Goal: Task Accomplishment & Management: Manage account settings

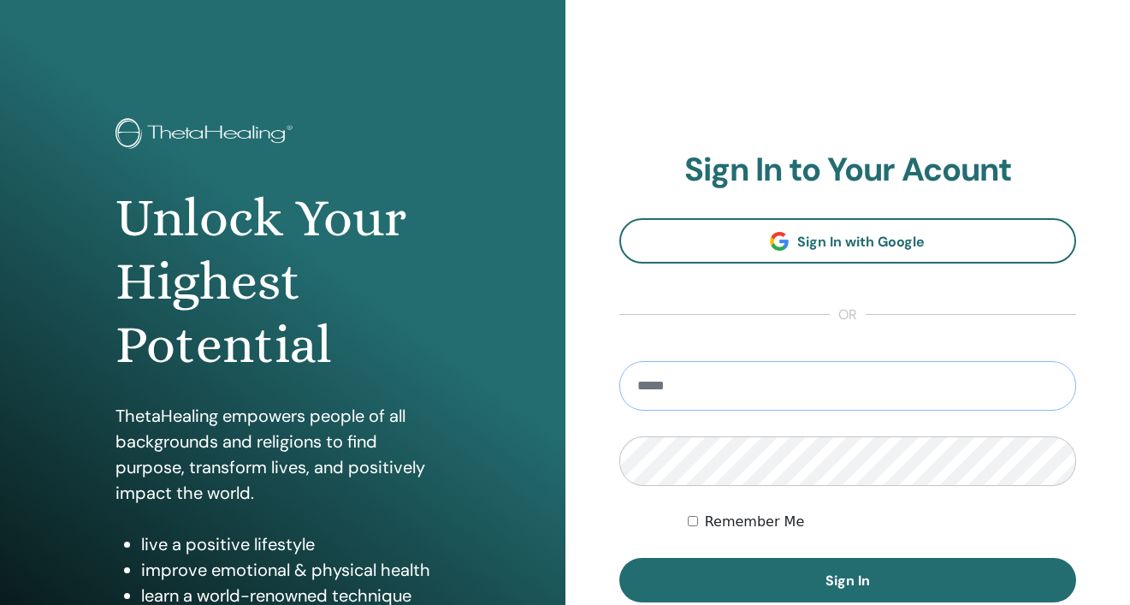
type input "**********"
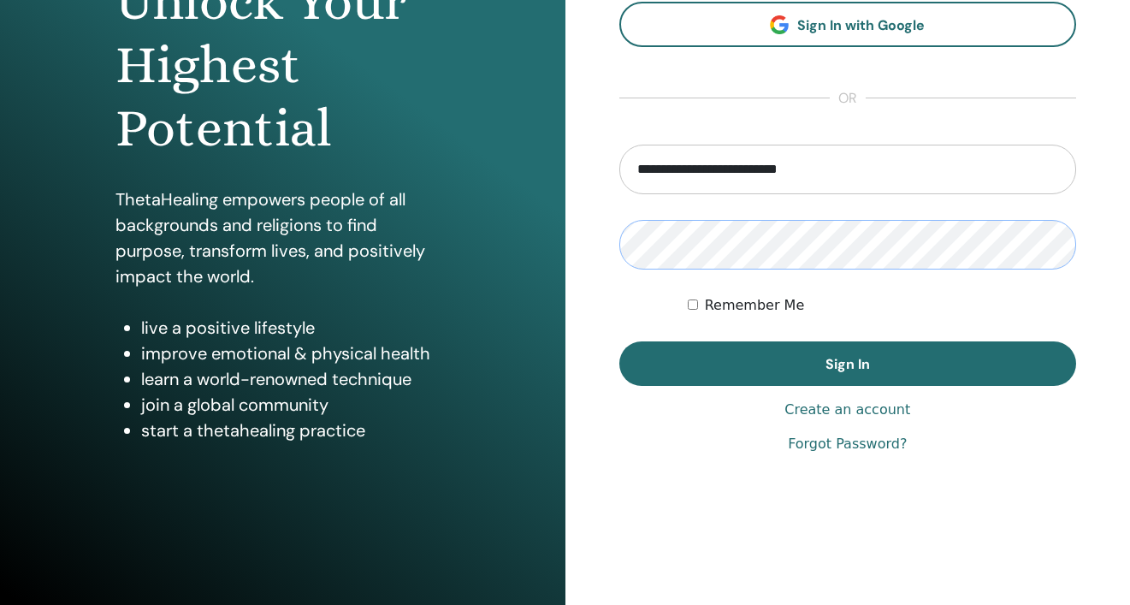
scroll to position [216, 0]
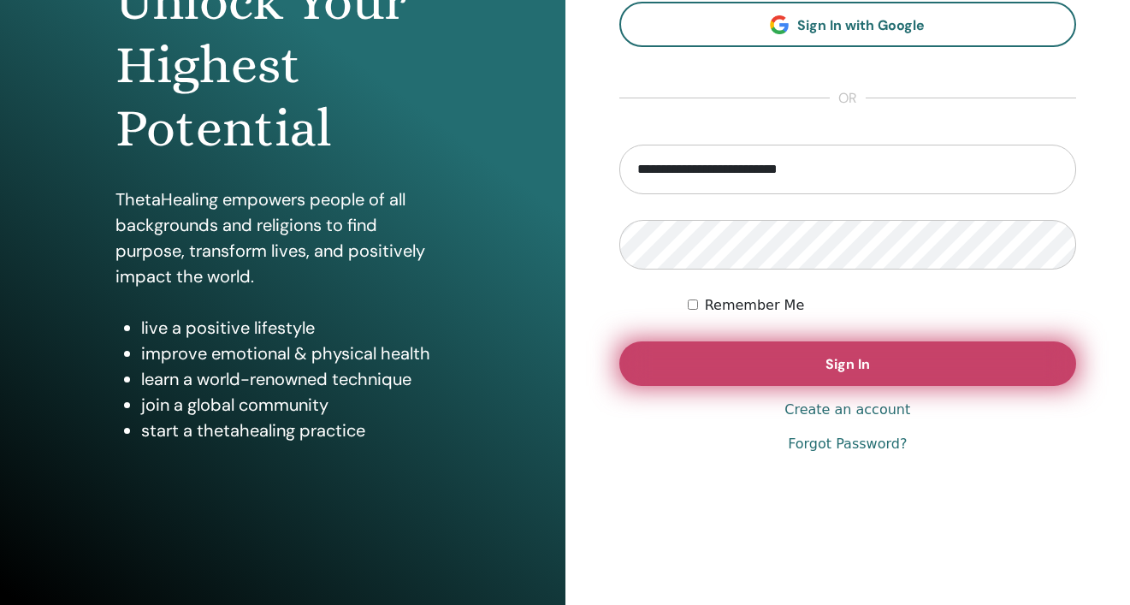
click at [839, 368] on span "Sign In" at bounding box center [847, 364] width 44 height 18
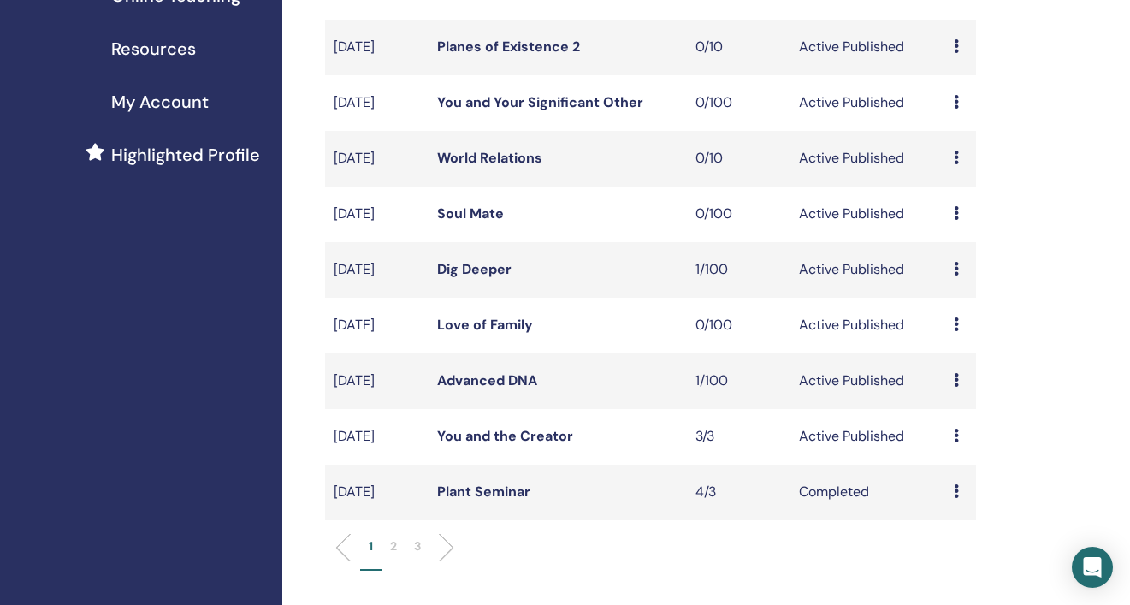
scroll to position [355, 0]
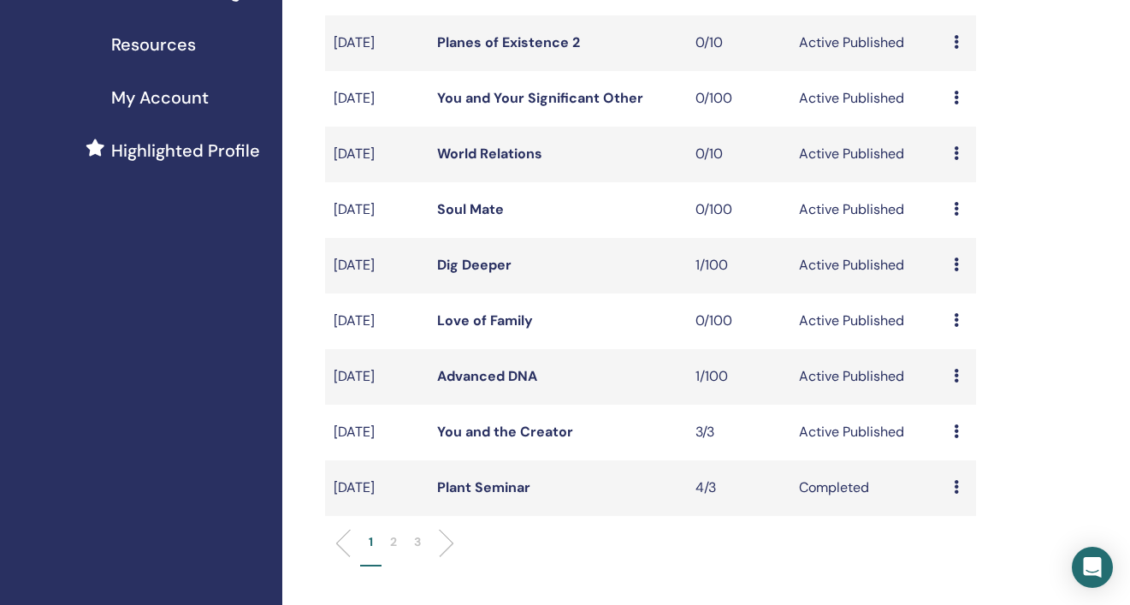
click at [535, 439] on link "You and the Creator" at bounding box center [505, 432] width 136 height 18
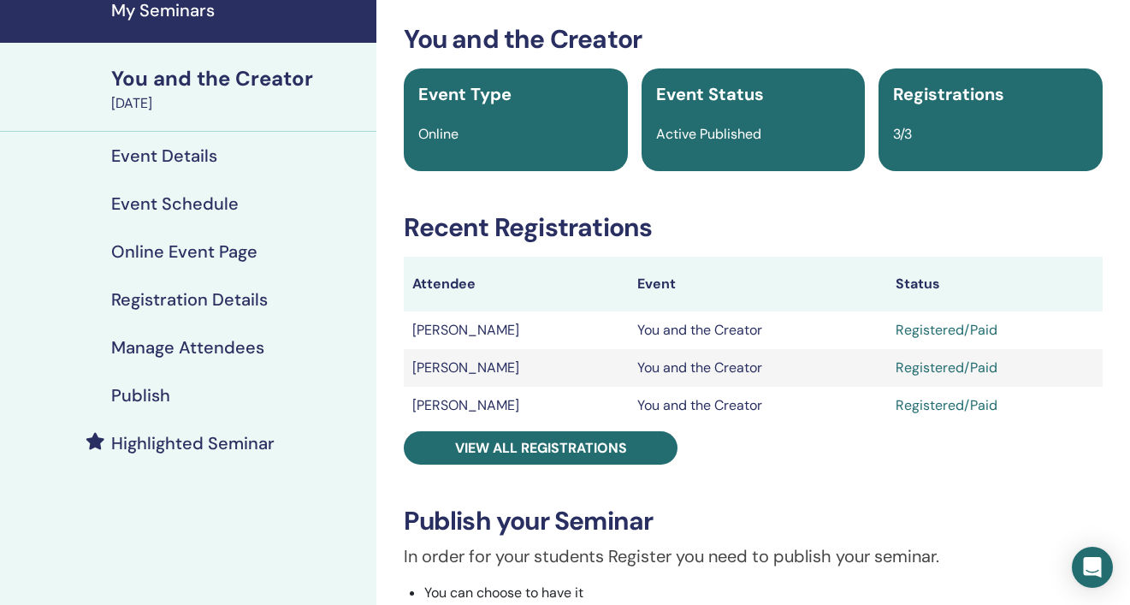
scroll to position [75, 0]
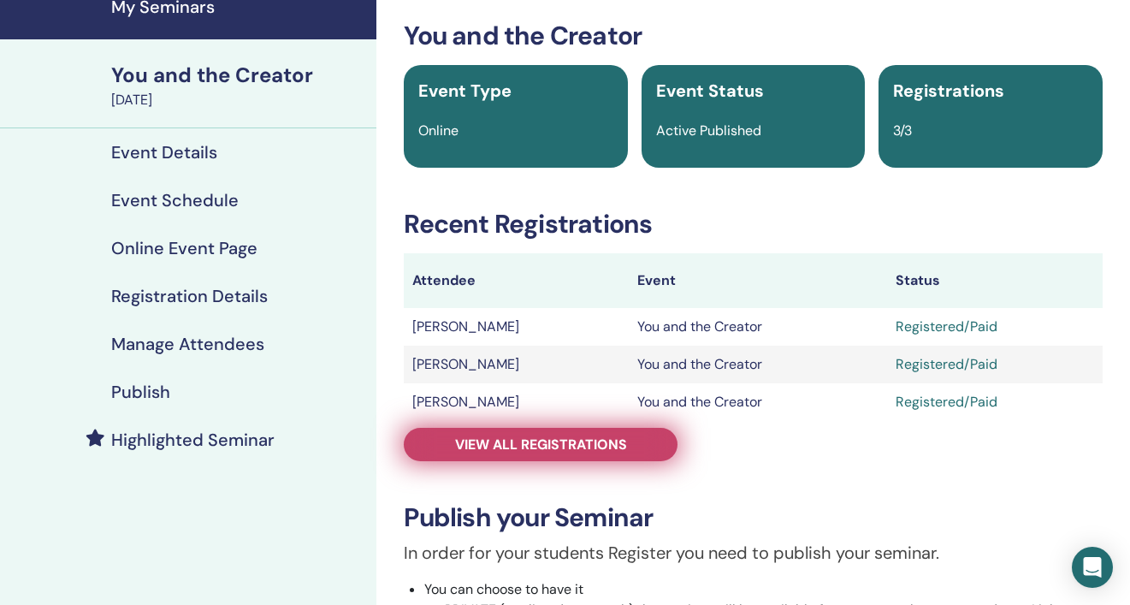
click at [547, 438] on span "View all registrations" at bounding box center [541, 444] width 172 height 18
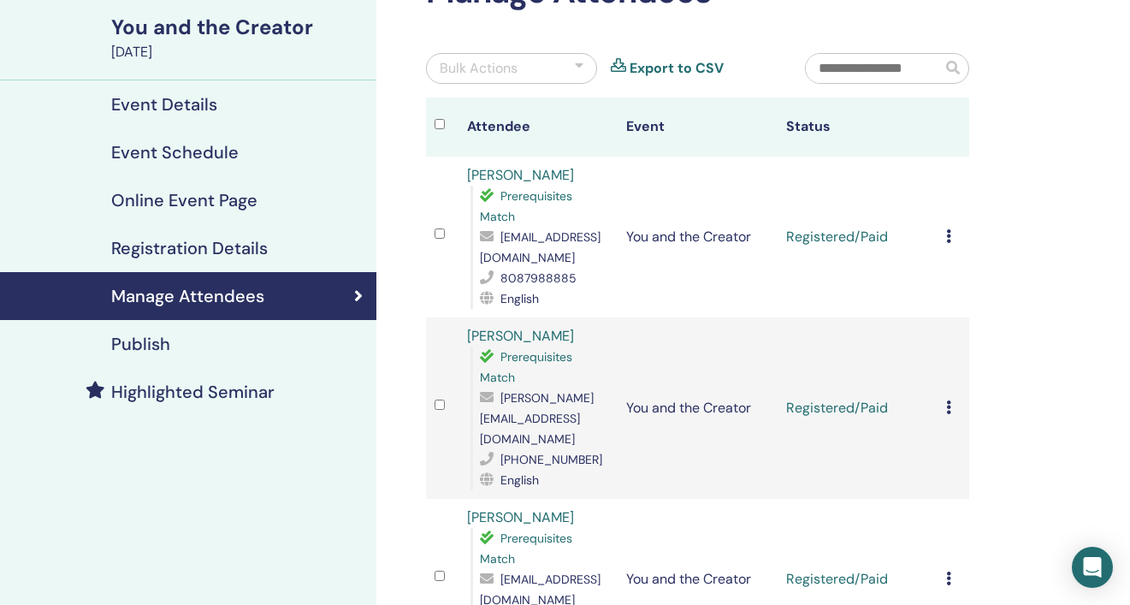
scroll to position [127, 0]
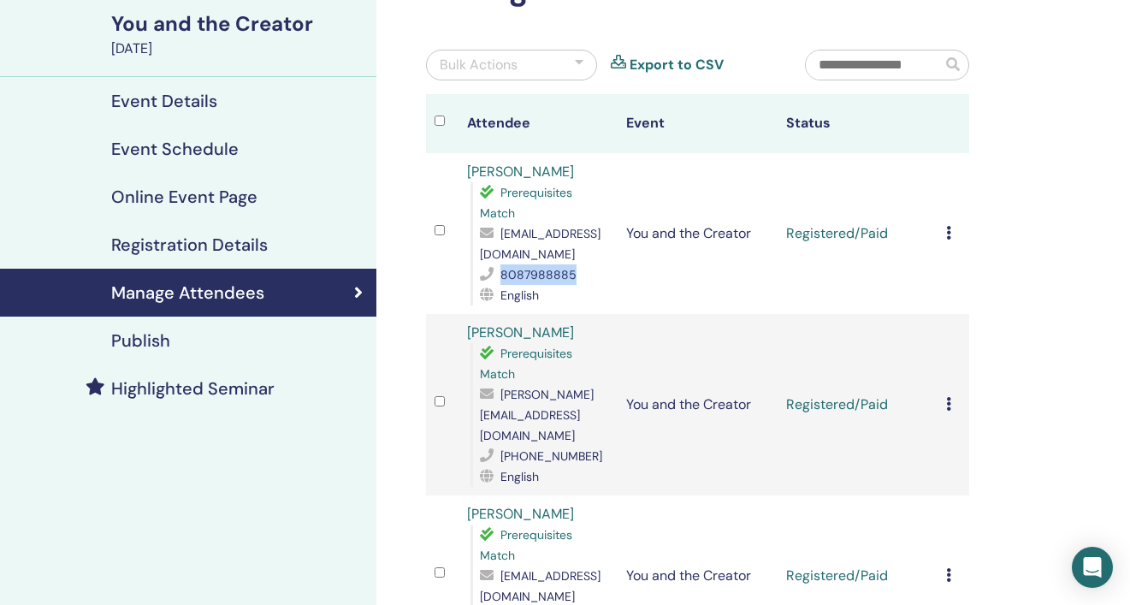
drag, startPoint x: 500, startPoint y: 296, endPoint x: 574, endPoint y: 301, distance: 74.6
click at [574, 285] on div "8087988885" at bounding box center [545, 274] width 130 height 21
copy span "8087988885"
